Goal: Information Seeking & Learning: Learn about a topic

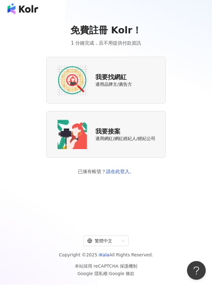
scroll to position [2, 0]
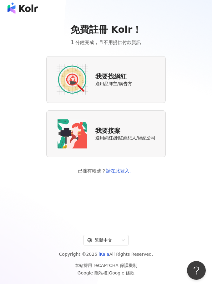
click at [71, 73] on img at bounding box center [72, 79] width 31 height 31
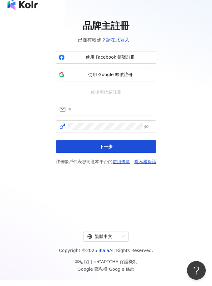
scroll to position [7, 0]
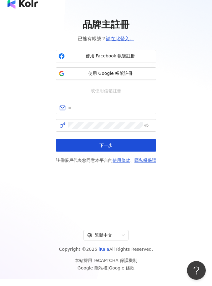
click at [65, 73] on icon "button" at bounding box center [61, 74] width 6 height 6
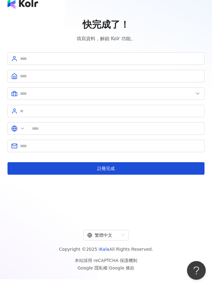
type input "**"
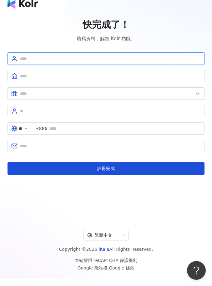
click at [33, 58] on input "text" at bounding box center [110, 58] width 181 height 7
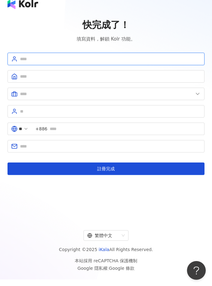
type input "*"
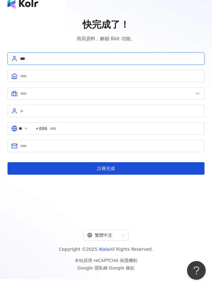
type input "***"
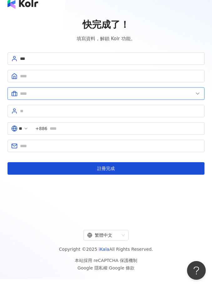
click at [71, 93] on input "text" at bounding box center [106, 93] width 173 height 7
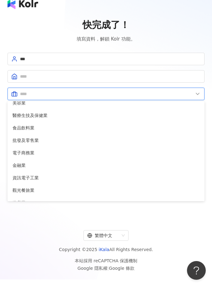
scroll to position [5, 0]
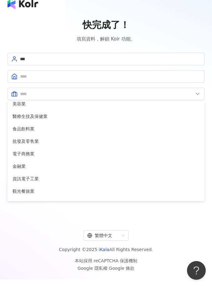
click at [8, 34] on div "快完成了！ 填寫資料，解鎖 Kolr 功能。" at bounding box center [105, 30] width 197 height 24
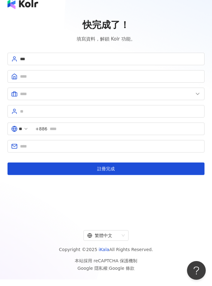
scroll to position [7, 0]
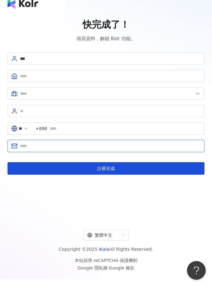
click at [43, 146] on input "text" at bounding box center [110, 146] width 181 height 7
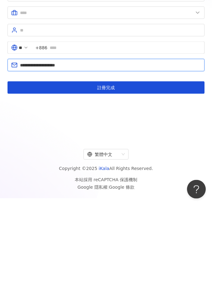
type input "**********"
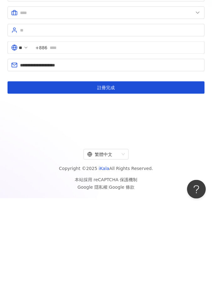
click at [25, 163] on button "註冊完成" at bounding box center [105, 169] width 197 height 12
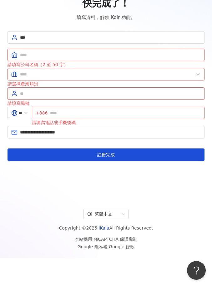
click at [22, 52] on input "text" at bounding box center [110, 55] width 181 height 7
type input "*"
type input "**"
click at [26, 74] on input "text" at bounding box center [106, 74] width 173 height 7
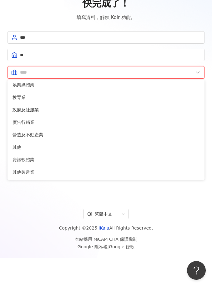
scroll to position [127, 0]
click at [18, 121] on span "廣告行銷業" at bounding box center [105, 122] width 187 height 7
type input "*****"
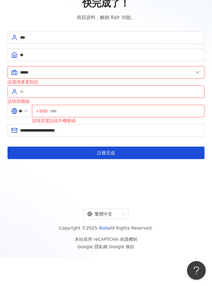
click at [18, 91] on span at bounding box center [105, 92] width 197 height 12
type input "**"
click at [75, 112] on input "text" at bounding box center [125, 111] width 151 height 7
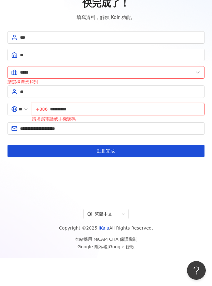
type input "**********"
click at [81, 151] on button "註冊完成" at bounding box center [105, 151] width 197 height 12
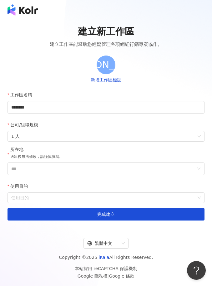
click at [19, 167] on input "***" at bounding box center [103, 169] width 184 height 12
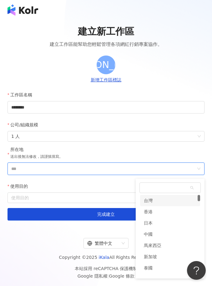
click at [149, 199] on div "台灣" at bounding box center [148, 200] width 9 height 11
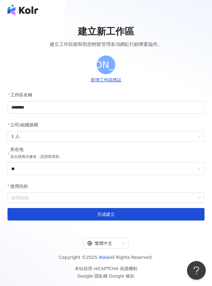
click at [22, 196] on input "使用目的" at bounding box center [105, 198] width 189 height 10
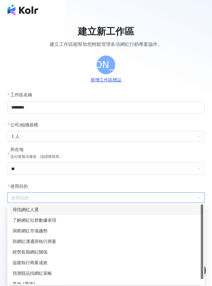
click at [19, 223] on div "了解網紅社群數據表現" at bounding box center [105, 220] width 187 height 7
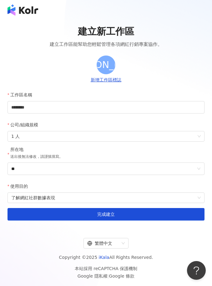
click at [78, 214] on button "完成建立" at bounding box center [105, 214] width 197 height 12
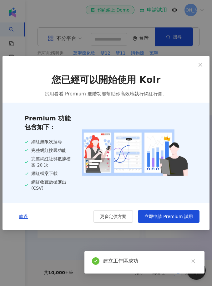
click at [21, 246] on div "您已經可以開始使用 Kolr 試用看看 Premium 進階功能幫助你高效地執行網紅行銷。 Premium 功能包含如下： 網紅無限次搜尋 完整網紅搜尋功能 …" at bounding box center [106, 143] width 212 height 286
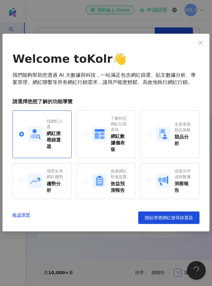
click at [154, 233] on div "Welcome to Kolr 👋 我們能夠幫助您透過 AI 大數據與科技，一站滿足包含網紅篩選、貼文數據分析、專案管理、網紅聯繫等所有網紅行銷需求，讓用戶能…" at bounding box center [106, 143] width 212 height 286
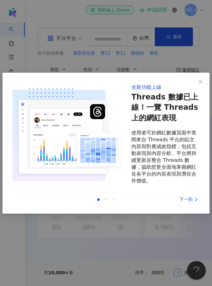
click at [152, 241] on div "全新功能上線 Threads 數據已上線！一覽 Threads 上的網紅表現 使用者可於網紅數據頁面中查閱來自 Threads 平台的貼文內容與對應成效指標，…" at bounding box center [106, 143] width 212 height 286
click at [187, 228] on div "全新功能上線 Threads 數據已上線！一覽 Threads 上的網紅表現 使用者可於網紅數據頁面中查閱來自 Threads 平台的貼文內容與對應成效指標，…" at bounding box center [106, 143] width 212 height 286
click at [193, 231] on div "全新功能上線 Threads 數據已上線！一覽 Threads 上的網紅表現 使用者可於網紅數據頁面中查閱來自 Threads 平台的貼文內容與對應成效指標，…" at bounding box center [106, 143] width 212 height 286
click at [183, 225] on div "全新功能上線 Threads 數據已上線！一覽 Threads 上的網紅表現 使用者可於網紅數據頁面中查閱來自 Threads 平台的貼文內容與對應成效指標，…" at bounding box center [106, 143] width 212 height 286
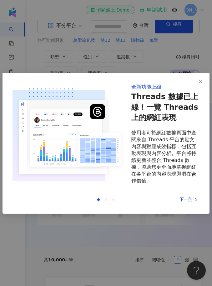
scroll to position [12, 0]
click at [188, 203] on div "下一則" at bounding box center [175, 199] width 47 height 7
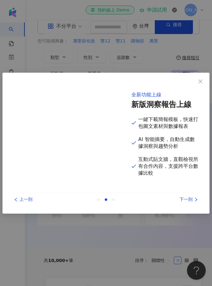
click at [188, 203] on div "下一則" at bounding box center [175, 199] width 47 height 7
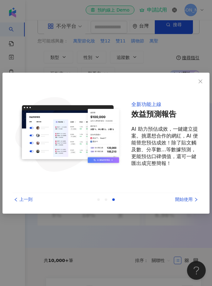
click at [191, 203] on div "開始使用" at bounding box center [175, 199] width 47 height 7
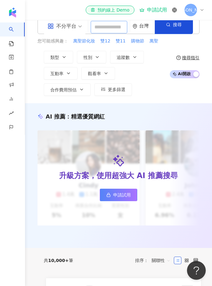
click at [107, 26] on input "search" at bounding box center [109, 27] width 37 height 12
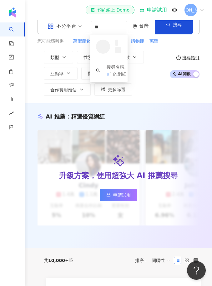
click at [177, 24] on span "搜尋" at bounding box center [177, 24] width 9 height 5
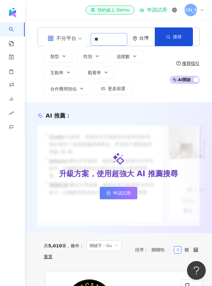
click at [116, 37] on input "**" at bounding box center [109, 39] width 37 height 12
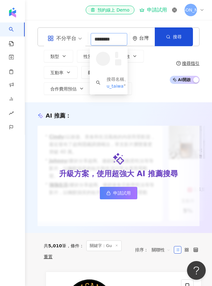
type input "*********"
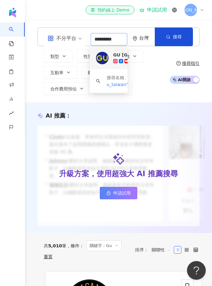
click at [103, 59] on img at bounding box center [102, 58] width 12 height 12
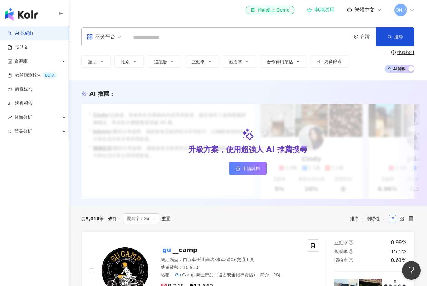
click at [139, 37] on input "search" at bounding box center [239, 38] width 219 height 12
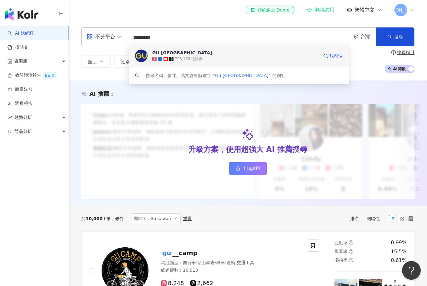
click at [158, 50] on div "GU [GEOGRAPHIC_DATA]" at bounding box center [182, 53] width 60 height 6
type input "*********"
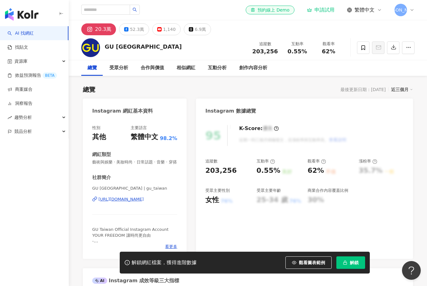
click at [211, 159] on div "漲粉率" at bounding box center [381, 162] width 45 height 6
click at [211, 160] on icon at bounding box center [374, 161] width 5 height 5
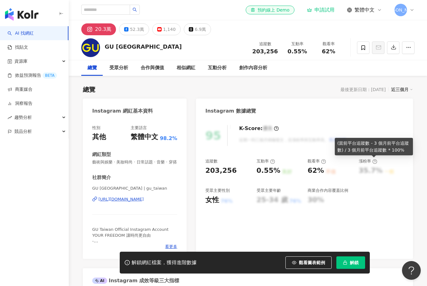
click at [211, 161] on icon at bounding box center [374, 161] width 5 height 5
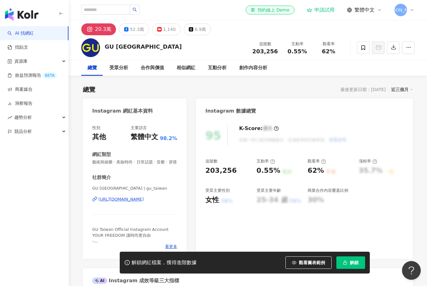
click at [211, 161] on icon at bounding box center [374, 161] width 5 height 5
click at [211, 161] on icon at bounding box center [374, 162] width 1 height 2
click at [211, 161] on icon at bounding box center [374, 161] width 5 height 5
click at [211, 160] on circle at bounding box center [374, 162] width 4 height 4
click at [211, 161] on icon at bounding box center [374, 161] width 5 height 5
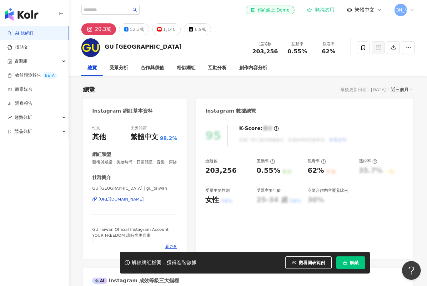
click at [211, 240] on div "95 K-Score : 優良 近期一到三個月積極發文，且漲粉率與互動率高。 查看說明 追蹤數 203,256 互動率 0.55% 良好 觀看率 62% 不佳…" at bounding box center [304, 189] width 217 height 140
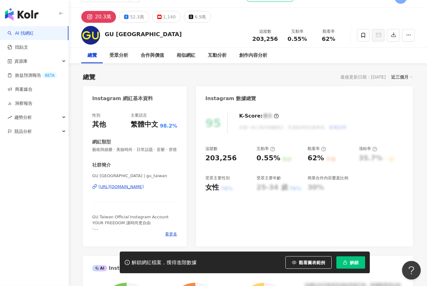
scroll to position [12, 0]
click at [211, 269] on button "解鎖" at bounding box center [350, 263] width 29 height 12
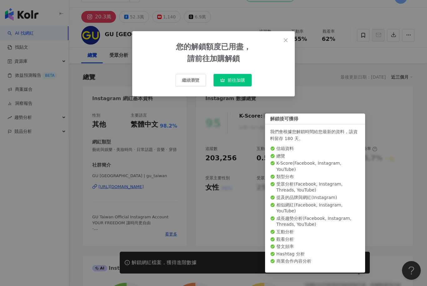
click at [211, 79] on span "前往加購" at bounding box center [235, 80] width 17 height 5
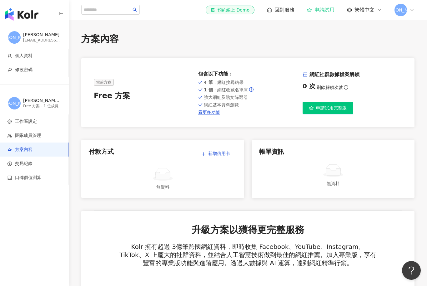
click at [211, 113] on button "申請試用完整版" at bounding box center [327, 108] width 51 height 12
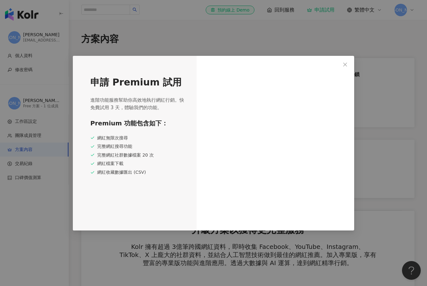
click at [67, 56] on div "申請 Premium 試用 進階功能服務幫助你高效地執行網紅行銷。快免費試用 3 天，體驗我們的功能。 Premium 功能包含如下： 網紅無限次搜尋 完整網…" at bounding box center [213, 143] width 427 height 286
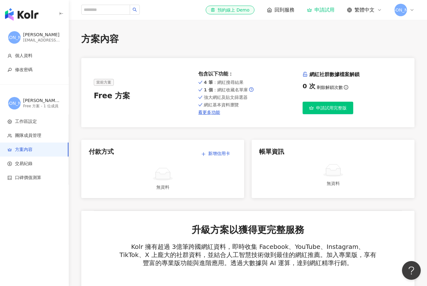
click at [211, 104] on button "申請試用完整版" at bounding box center [327, 108] width 51 height 12
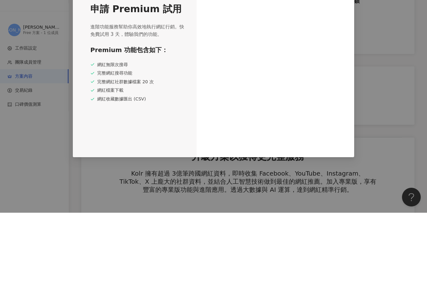
click at [204, 100] on div at bounding box center [274, 143] width 157 height 175
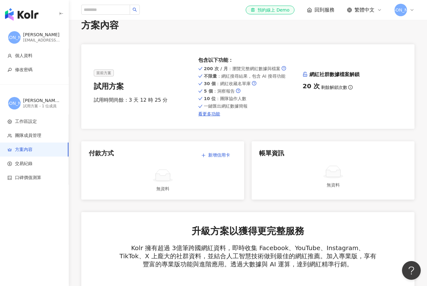
scroll to position [14, 0]
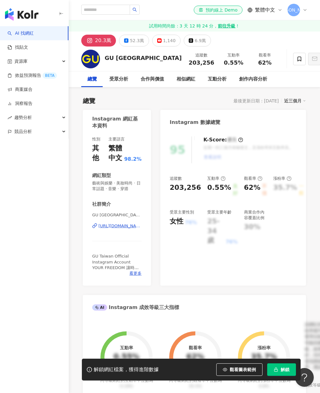
click at [252, 286] on span "觀看圖表範例" at bounding box center [243, 369] width 26 height 5
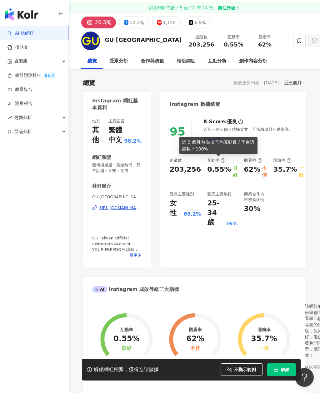
scroll to position [18, 0]
click at [257, 158] on icon at bounding box center [259, 160] width 5 height 5
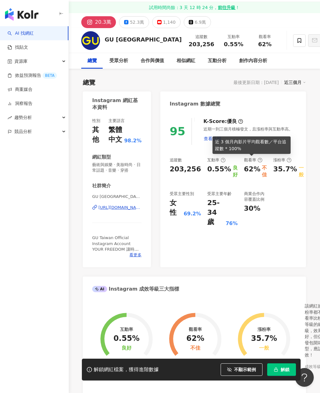
click at [220, 156] on div "95 K-Score : 優良 近期一到三個月積極發文，且漲粉率與互動率高。 查看說明 追蹤數 203,256 互動率 0.55% 良好 觀看率 62% 不佳…" at bounding box center [233, 190] width 146 height 156
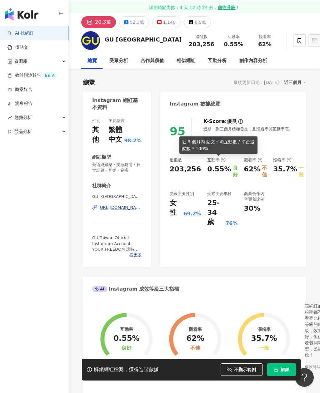
click at [220, 158] on icon at bounding box center [222, 160] width 5 height 5
click at [238, 120] on circle at bounding box center [240, 122] width 4 height 4
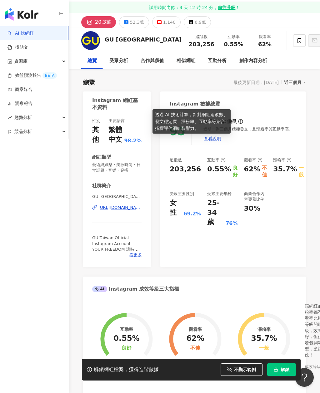
click at [298, 116] on div "95 K-Score : 優良 近期一到三個月積極發文，且漲粉率與互動率高。 查看說明 追蹤數 203,256 互動率 0.55% 良好 觀看率 62% 不佳…" at bounding box center [233, 190] width 146 height 156
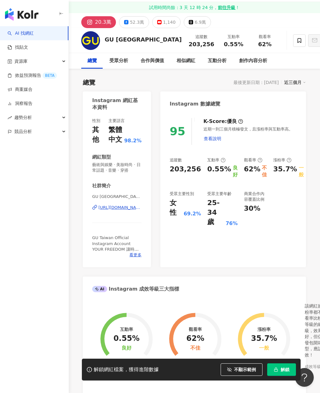
click at [211, 140] on span "查看說明" at bounding box center [212, 138] width 17 height 5
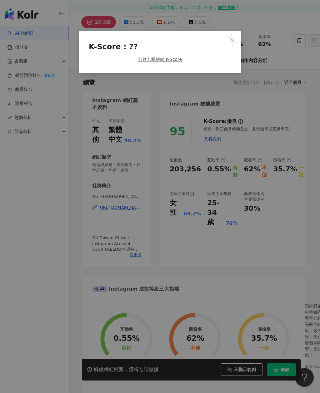
click at [232, 40] on icon "close" at bounding box center [232, 40] width 5 height 5
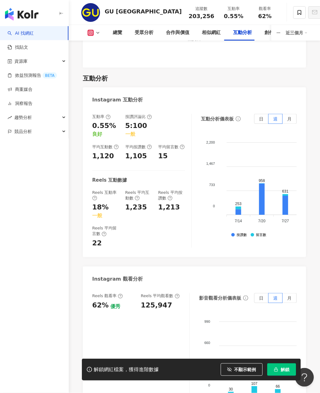
scroll to position [1256, 0]
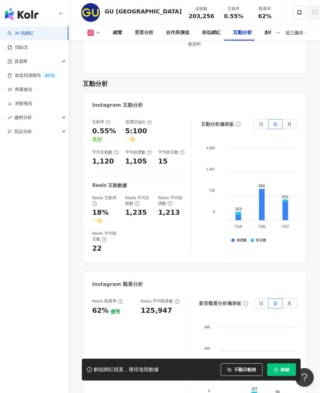
click at [107, 120] on icon at bounding box center [108, 122] width 5 height 5
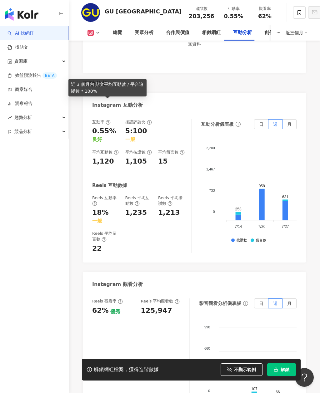
click at [293, 119] on label "月" at bounding box center [289, 124] width 14 height 10
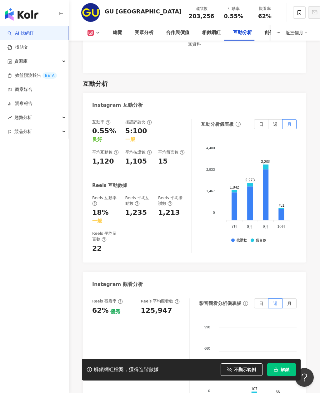
click at [264, 119] on label "日" at bounding box center [261, 124] width 14 height 10
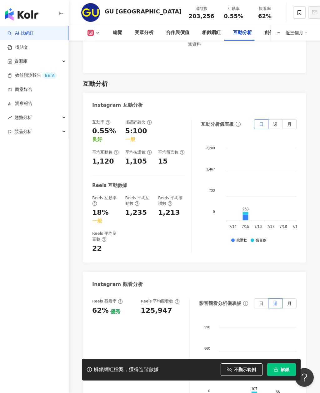
click at [274, 122] on span "週" at bounding box center [275, 124] width 4 height 5
click at [290, 122] on span "月" at bounding box center [289, 124] width 4 height 5
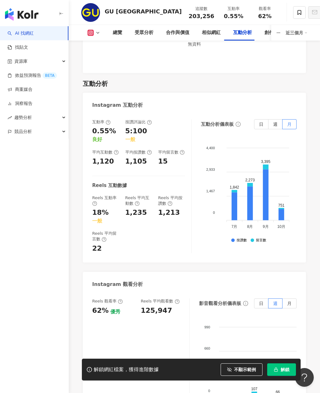
click at [236, 122] on icon "info-circle" at bounding box center [237, 124] width 5 height 5
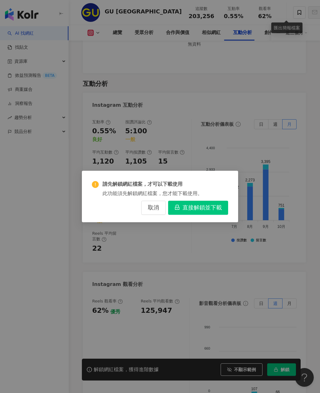
click at [200, 211] on span "直接解鎖並下載" at bounding box center [201, 208] width 39 height 7
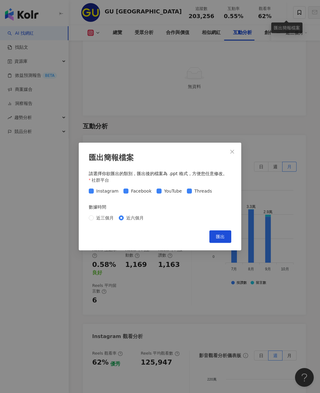
click at [220, 239] on span "匯出" at bounding box center [220, 236] width 9 height 5
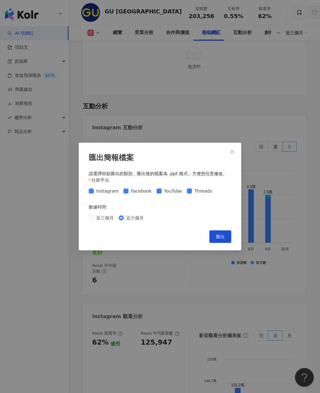
click at [230, 150] on icon "close" at bounding box center [232, 151] width 5 height 5
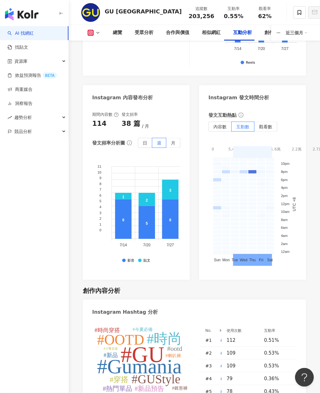
scroll to position [1665, 0]
click at [217, 124] on span "內容數" at bounding box center [219, 126] width 13 height 5
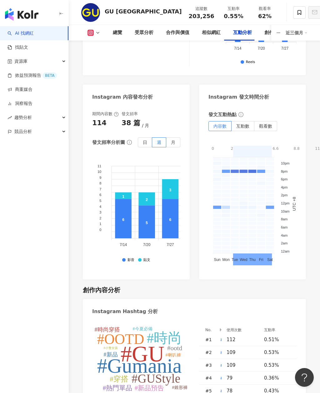
click at [265, 124] on span "觀看數" at bounding box center [265, 126] width 13 height 5
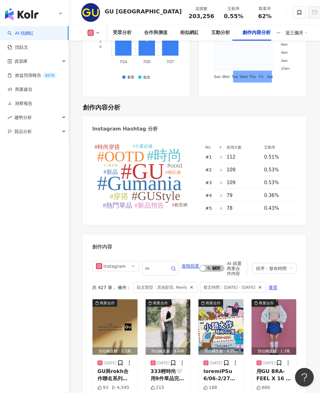
scroll to position [2025, 0]
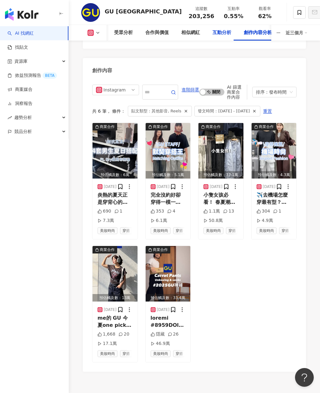
click at [215, 36] on div "互動分析" at bounding box center [221, 32] width 19 height 7
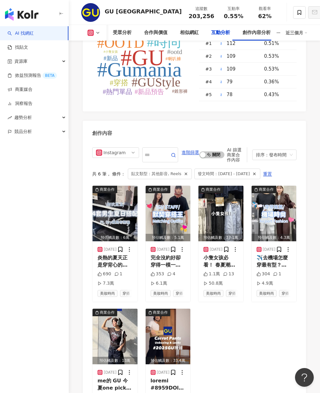
scroll to position [1769, 0]
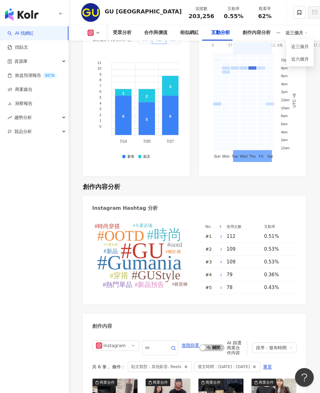
click at [304, 30] on div "近三個月" at bounding box center [296, 33] width 22 height 10
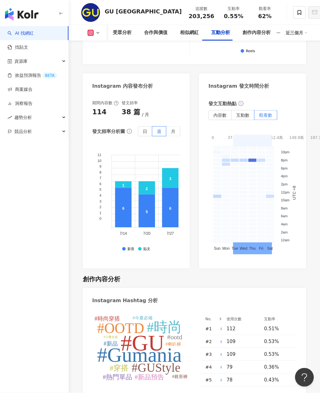
scroll to position [1677, 0]
click at [98, 33] on icon at bounding box center [97, 32] width 5 height 5
click at [99, 33] on icon at bounding box center [97, 32] width 5 height 5
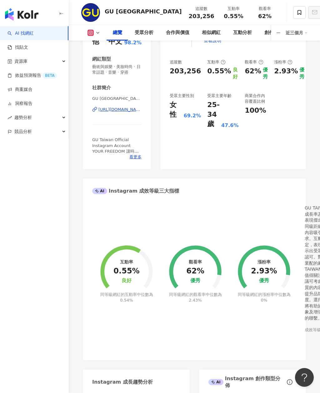
scroll to position [0, 0]
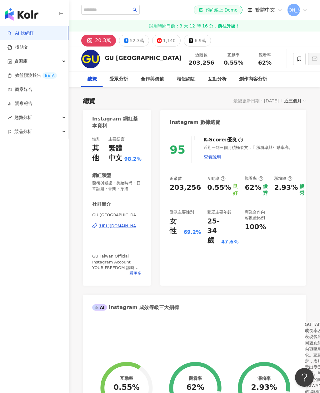
click at [130, 41] on div "52.3萬" at bounding box center [137, 40] width 14 height 9
click at [130, 37] on div "52.3萬" at bounding box center [137, 40] width 14 height 9
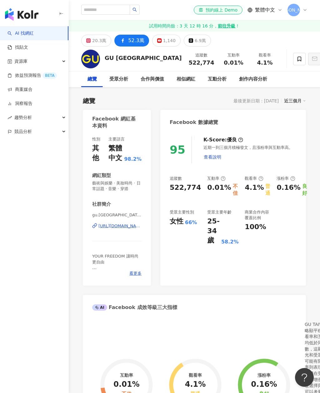
click at [92, 41] on div "20.3萬" at bounding box center [99, 40] width 14 height 9
click at [89, 39] on icon at bounding box center [88, 40] width 2 height 2
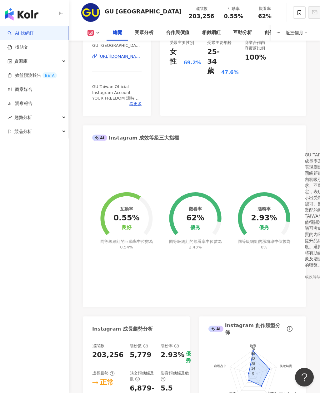
scroll to position [172, 0]
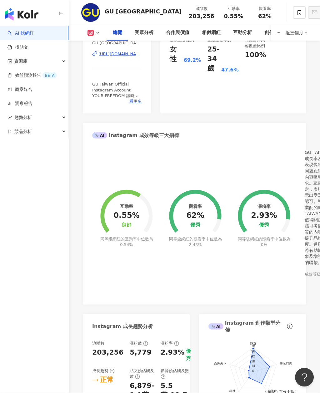
click at [99, 136] on span at bounding box center [97, 136] width 4 height 4
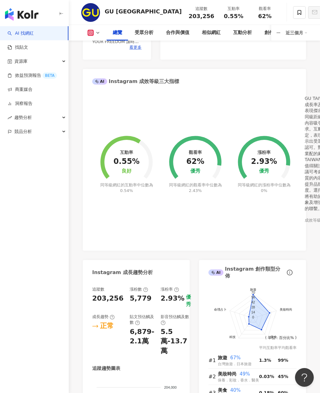
scroll to position [0, 0]
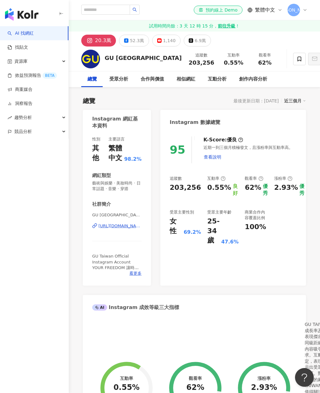
click at [21, 62] on span "資源庫" at bounding box center [20, 61] width 13 height 14
click at [22, 160] on span "趨勢分析" at bounding box center [22, 160] width 17 height 14
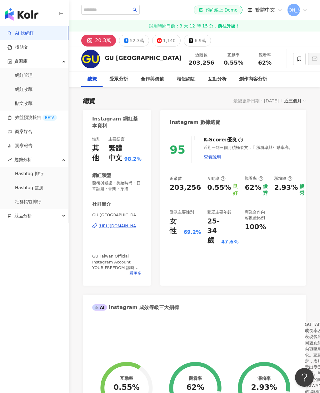
click at [21, 175] on link "Hashtag 排行" at bounding box center [29, 174] width 28 height 6
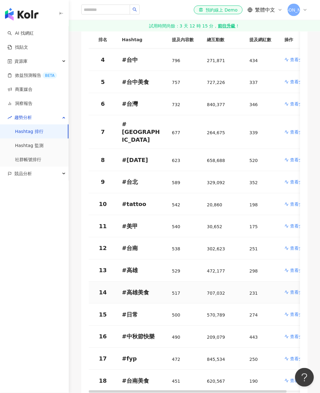
scroll to position [167, 0]
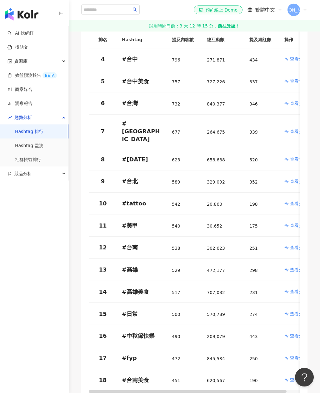
click at [61, 173] on div "競品分析" at bounding box center [34, 174] width 68 height 14
click at [28, 188] on link "品牌帳號分析" at bounding box center [28, 188] width 26 height 6
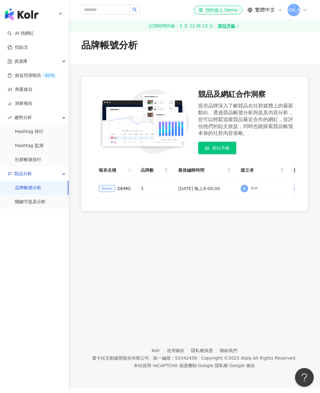
scroll to position [5, 0]
click at [66, 60] on div "資源庫" at bounding box center [34, 61] width 68 height 14
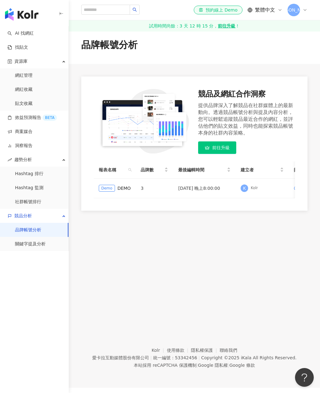
click at [21, 75] on link "網紅管理" at bounding box center [23, 75] width 17 height 6
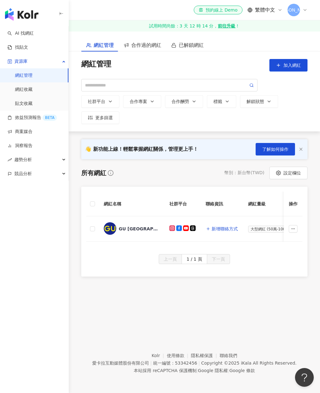
click at [19, 51] on link "找貼文" at bounding box center [17, 47] width 21 height 6
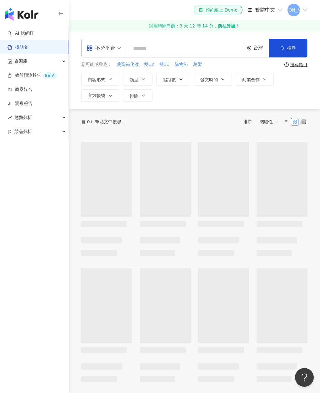
click at [27, 37] on link "AI 找網紅" at bounding box center [20, 33] width 26 height 6
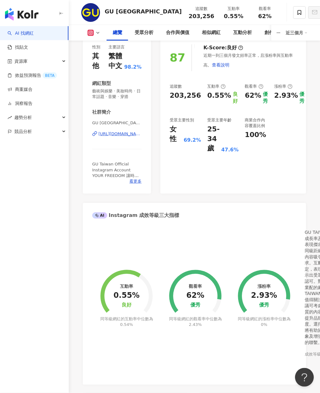
scroll to position [101, 0]
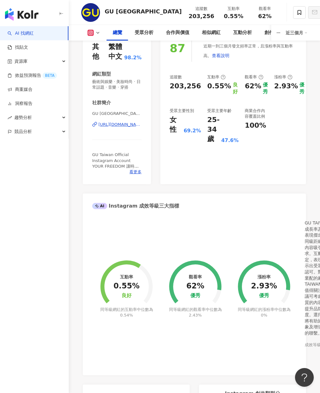
click at [134, 171] on span "看更多" at bounding box center [135, 172] width 12 height 6
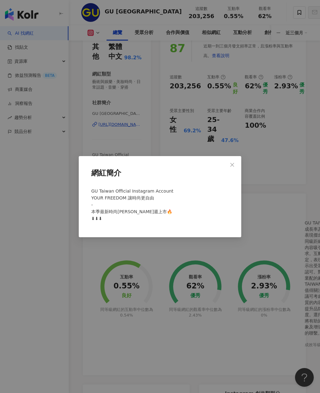
click at [105, 130] on div "網紅簡介 GU Taiwan Official Instagram Account YOUR FREEDOM 讓時尚更自由 - 本季最新時尚單品週週上市🔥 ⬇…" at bounding box center [160, 196] width 320 height 393
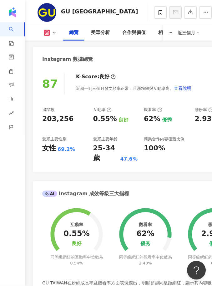
scroll to position [234, 0]
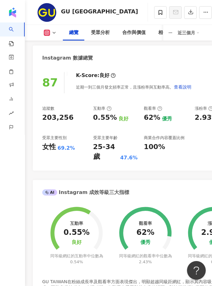
click at [109, 109] on icon at bounding box center [108, 108] width 5 height 5
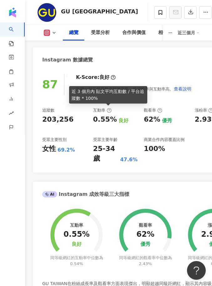
scroll to position [236, 0]
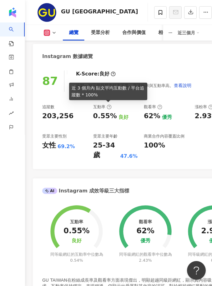
click at [170, 164] on div "87 K-Score : 良好 近期一到三個月發文頻率正常，且漲粉率與互動率高。 查看說明 追蹤數 203,256 互動率 0.55% 良好 觀看率 62% …" at bounding box center [140, 116] width 215 height 105
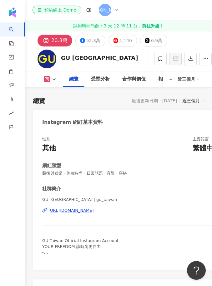
scroll to position [0, 0]
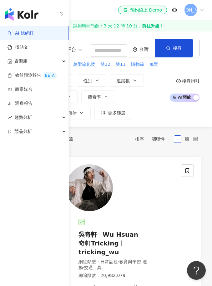
click at [31, 17] on img "button" at bounding box center [21, 14] width 33 height 12
click at [8, 18] on img "button" at bounding box center [21, 14] width 33 height 12
